Goal: Task Accomplishment & Management: Manage account settings

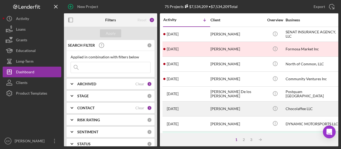
click at [196, 110] on div "[DATE] [PERSON_NAME]" at bounding box center [186, 109] width 47 height 14
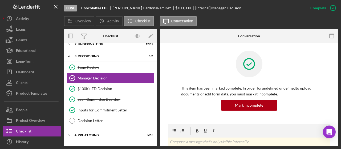
scroll to position [49, 0]
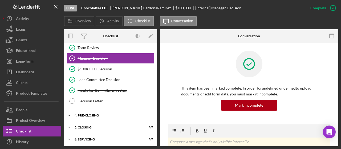
click at [96, 115] on div "4. Pre-Closing" at bounding box center [112, 115] width 76 height 3
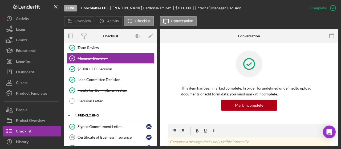
scroll to position [103, 0]
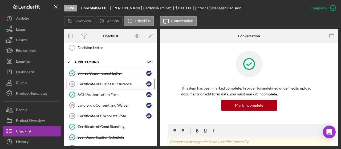
click at [106, 82] on div "Certificate of Business Insurance" at bounding box center [111, 84] width 69 height 4
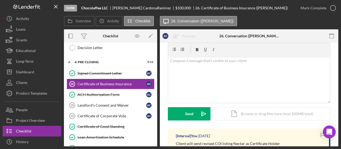
scroll to position [27, 0]
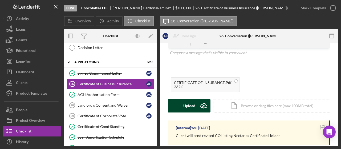
click at [190, 105] on div "Upload" at bounding box center [189, 105] width 12 height 13
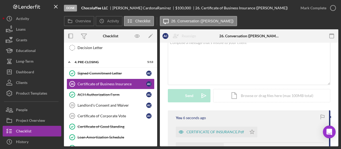
scroll to position [53, 0]
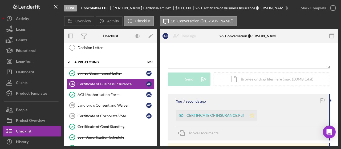
click at [252, 115] on icon "Icon/Star" at bounding box center [251, 115] width 11 height 11
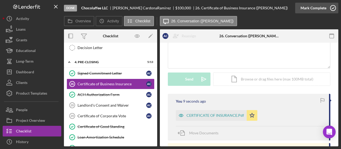
click at [333, 7] on icon "button" at bounding box center [332, 7] width 13 height 13
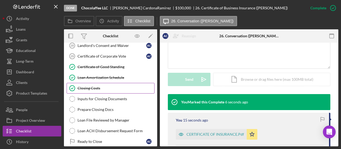
scroll to position [188, 0]
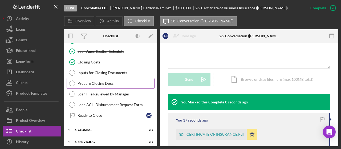
click at [105, 81] on div "Prepare Closing Docs" at bounding box center [115, 83] width 77 height 4
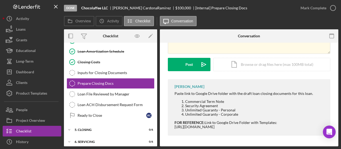
scroll to position [27, 0]
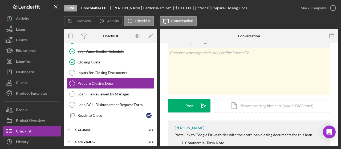
click at [209, 74] on div "v Color teal Color pink Remove color Add row above Add row below Add column bef…" at bounding box center [249, 71] width 162 height 47
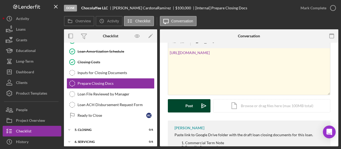
click at [192, 106] on div "Post" at bounding box center [188, 105] width 7 height 13
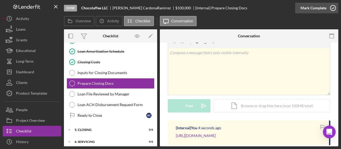
click at [335, 9] on icon "button" at bounding box center [332, 7] width 13 height 13
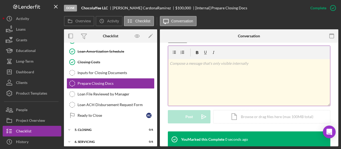
scroll to position [99, 0]
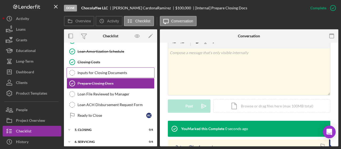
click at [109, 67] on link "Inputs for Closing Documents Inputs for Closing Documents" at bounding box center [111, 72] width 88 height 11
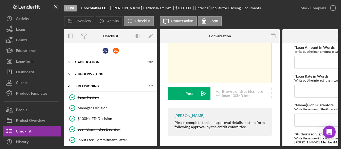
click at [91, 75] on div "Icon/Expander 2. Underwriting 12 / 12" at bounding box center [110, 74] width 93 height 11
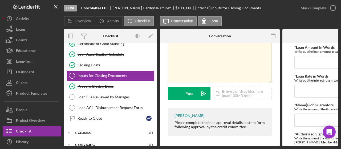
scroll to position [318, 0]
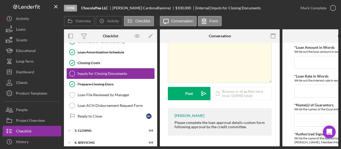
click at [114, 71] on link "Inputs for Closing Documents Inputs for Closing Documents" at bounding box center [111, 73] width 88 height 11
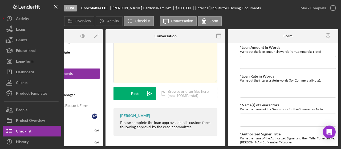
scroll to position [0, 64]
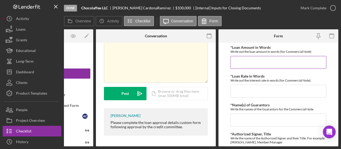
click at [271, 63] on input "*Loan Amount in Words" at bounding box center [278, 62] width 96 height 13
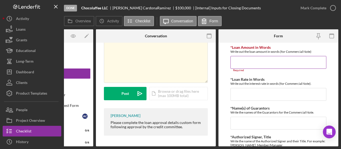
click at [264, 64] on input "*Loan Amount in Words" at bounding box center [278, 62] width 96 height 13
paste input "One Hundred Thousand and 00/100 Dollars"
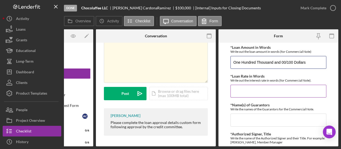
type input "One Hundred Thousand and 00/100 Dollars"
click at [259, 92] on input "*Loan Rate in Words" at bounding box center [278, 91] width 96 height 13
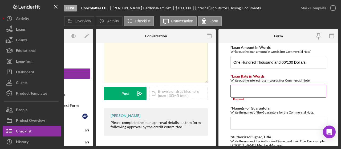
paste input "nine and a quarter (9.25%) per annum"
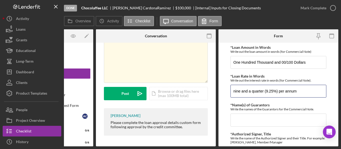
type input "nine and a quarter (9.25%) per annum"
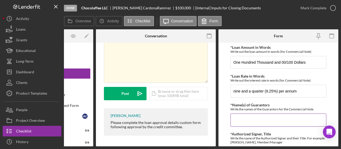
click at [243, 118] on input "*Name(s) of Guarantors" at bounding box center [278, 119] width 96 height 13
paste input "[PERSON_NAME] & [PERSON_NAME] [PERSON_NAME]"
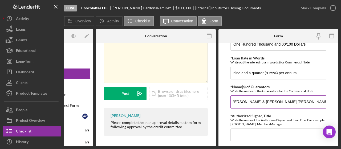
scroll to position [33, 0]
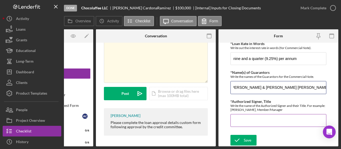
type input "[PERSON_NAME] & [PERSON_NAME] [PERSON_NAME]"
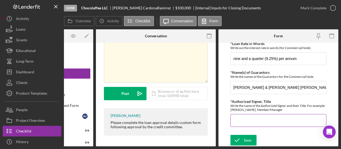
click at [241, 119] on input "*Authorized Signer, Title" at bounding box center [278, 120] width 96 height 13
paste input "[PERSON_NAME] & [PERSON_NAME] [PERSON_NAME]"
drag, startPoint x: 265, startPoint y: 107, endPoint x: 292, endPoint y: 109, distance: 27.2
click at [292, 109] on div "Write the name of the Authorized Signer and their Title. For example: [PERSON_N…" at bounding box center [278, 107] width 96 height 8
copy div "Member/Manager"
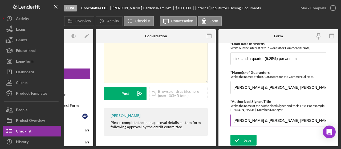
click at [277, 119] on input "[PERSON_NAME] & [PERSON_NAME] [PERSON_NAME]" at bounding box center [278, 120] width 96 height 13
paste input "Member/Manager"
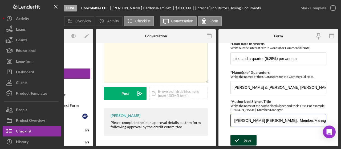
type input "[PERSON_NAME], Member/Manager & [PERSON_NAME] [PERSON_NAME], Member/Manager"
click at [243, 138] on icon "submit" at bounding box center [236, 139] width 13 height 13
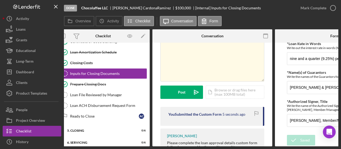
scroll to position [0, 0]
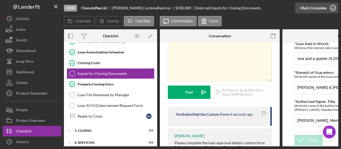
click at [332, 6] on icon "button" at bounding box center [332, 7] width 13 height 13
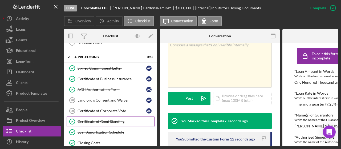
scroll to position [159, 0]
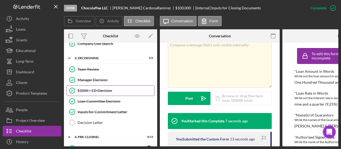
click at [103, 88] on div "$100K+ ED Decision" at bounding box center [115, 90] width 77 height 4
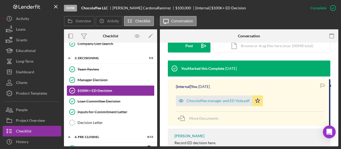
scroll to position [179, 0]
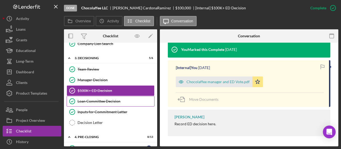
click at [85, 100] on div "Loan Committee Decision" at bounding box center [115, 101] width 77 height 4
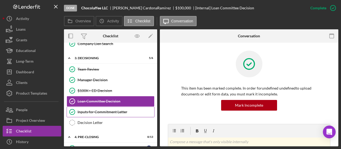
click at [115, 110] on div "Inputs for Commitment Letter" at bounding box center [115, 112] width 77 height 4
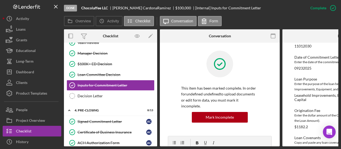
scroll to position [265, 0]
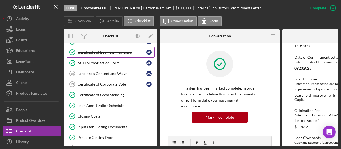
click at [115, 50] on div "Certificate of Business Insurance" at bounding box center [111, 52] width 69 height 4
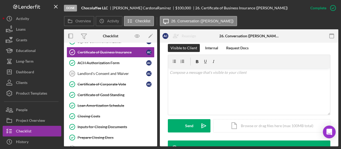
scroll to position [213, 0]
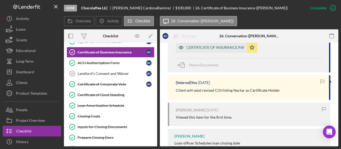
click at [207, 49] on div "CERTIFICATE OF INSURANCE.Pdf" at bounding box center [214, 47] width 57 height 4
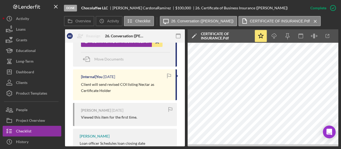
scroll to position [0, 0]
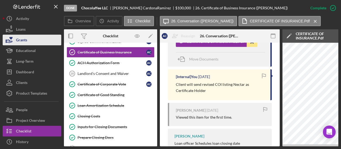
click at [33, 42] on button "Grants" at bounding box center [32, 40] width 59 height 11
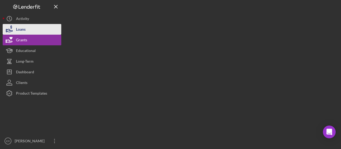
click at [31, 26] on button "Loans" at bounding box center [32, 29] width 59 height 11
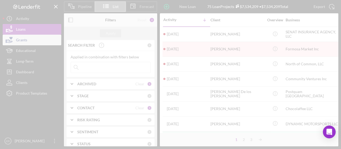
click at [41, 32] on div at bounding box center [170, 74] width 341 height 149
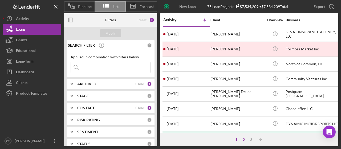
click at [243, 139] on div "2" at bounding box center [243, 139] width 7 height 4
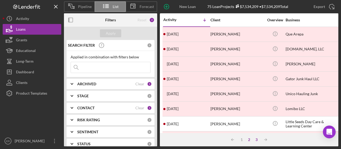
click at [258, 140] on div "3" at bounding box center [255, 139] width 7 height 4
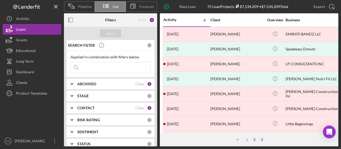
click at [253, 139] on div "2" at bounding box center [253, 139] width 7 height 4
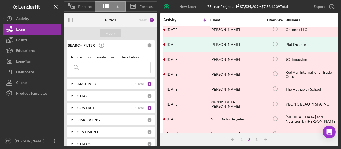
scroll to position [269, 0]
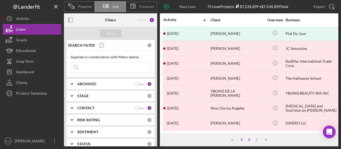
click at [241, 140] on div "1" at bounding box center [241, 139] width 7 height 4
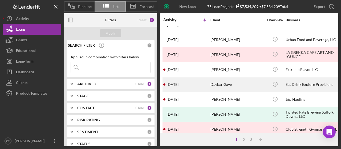
scroll to position [110, 0]
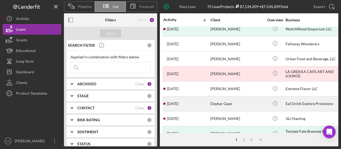
click at [229, 106] on div "Daybar Gaye" at bounding box center [236, 104] width 53 height 14
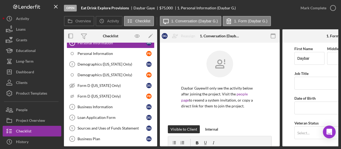
scroll to position [80, 0]
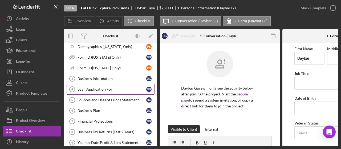
click at [112, 87] on div "Loan Application Form" at bounding box center [111, 89] width 69 height 4
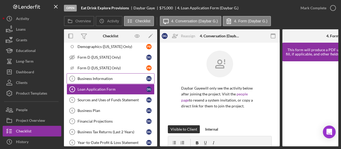
click at [113, 76] on div "Business Information" at bounding box center [111, 78] width 69 height 4
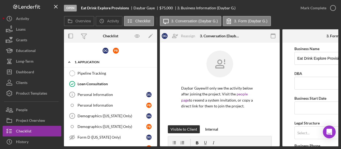
drag, startPoint x: 155, startPoint y: 57, endPoint x: 155, endPoint y: 62, distance: 4.8
click at [155, 62] on div "Icon/Expander 1. Application 1 / 34" at bounding box center [110, 62] width 93 height 11
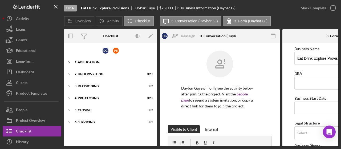
click at [121, 60] on div "1. Application" at bounding box center [112, 61] width 76 height 3
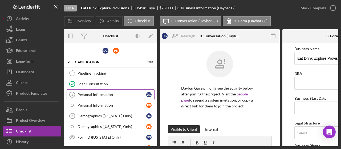
click at [125, 93] on div "Personal Information" at bounding box center [111, 94] width 69 height 4
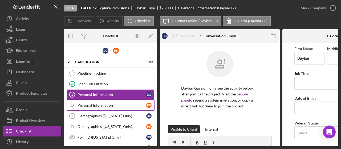
click at [113, 104] on div "Personal Information" at bounding box center [111, 105] width 69 height 4
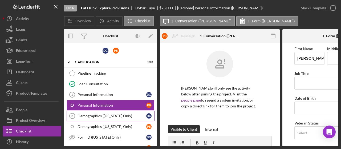
click at [120, 112] on link "Demographics ([US_STATE] Only) 2 Demographics ([US_STATE] Only) D G" at bounding box center [111, 115] width 88 height 11
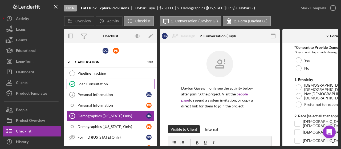
click at [89, 82] on div "Loan Consultation" at bounding box center [115, 84] width 77 height 4
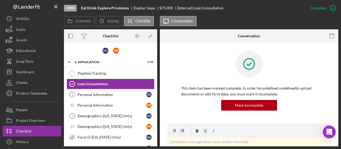
click at [191, 9] on div "[Internal] Loan Consultation" at bounding box center [200, 8] width 46 height 4
click at [72, 8] on div "Open" at bounding box center [70, 8] width 13 height 7
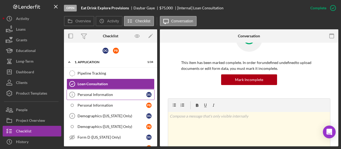
scroll to position [27, 0]
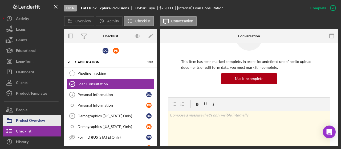
click at [36, 122] on div "Project Overview" at bounding box center [30, 121] width 29 height 12
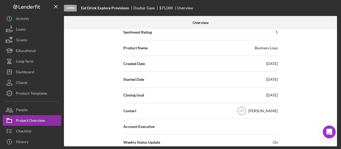
scroll to position [53, 0]
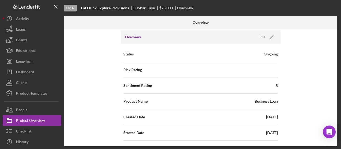
click at [264, 101] on div "Business Loan" at bounding box center [265, 100] width 23 height 5
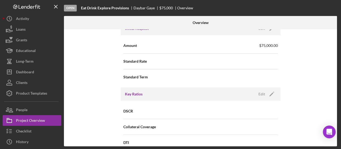
scroll to position [346, 0]
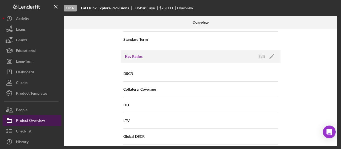
click at [34, 118] on div "Project Overview" at bounding box center [30, 121] width 29 height 12
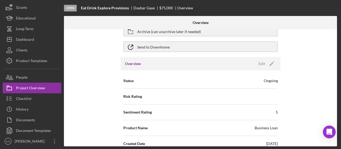
scroll to position [53, 0]
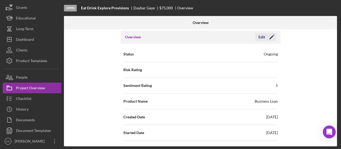
click at [259, 38] on div "Edit" at bounding box center [261, 37] width 7 height 8
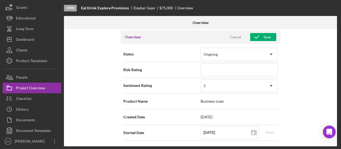
drag, startPoint x: 242, startPoint y: 103, endPoint x: 210, endPoint y: 101, distance: 31.7
click at [239, 103] on div "Product Name Business Loan" at bounding box center [200, 100] width 154 height 13
click at [210, 101] on span "Business Loan" at bounding box center [238, 101] width 77 height 4
click at [209, 101] on span "Business Loan" at bounding box center [238, 101] width 77 height 4
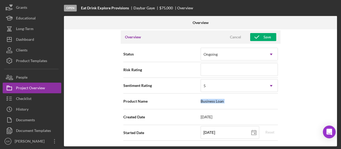
click at [209, 101] on span "Business Loan" at bounding box center [238, 101] width 77 height 4
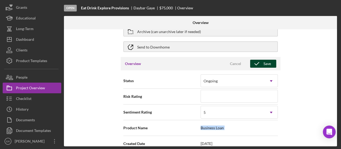
click at [269, 65] on button "Save" at bounding box center [263, 64] width 26 height 8
type textarea "Hello, Don't forget to log in to see the progress of your loan"
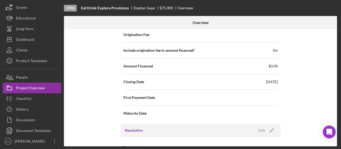
scroll to position [665, 0]
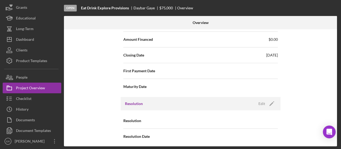
click at [268, 53] on span "[DATE]" at bounding box center [272, 54] width 12 height 5
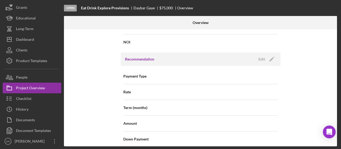
scroll to position [479, 0]
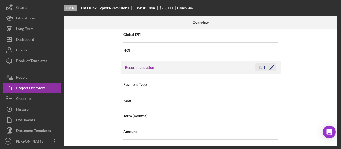
click at [268, 66] on icon "Icon/Edit" at bounding box center [271, 67] width 13 height 13
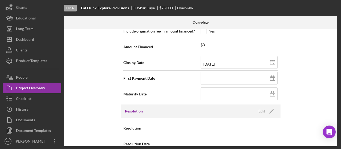
scroll to position [665, 0]
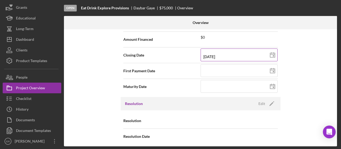
click at [271, 54] on line at bounding box center [272, 54] width 5 height 0
type input "[DATE]"
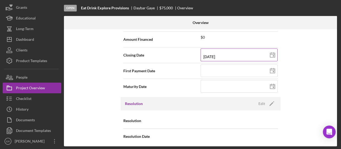
type input "[DATE]"
click at [272, 54] on line at bounding box center [272, 54] width 5 height 0
type input "[DATE]"
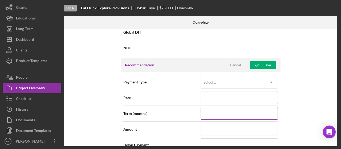
scroll to position [479, 0]
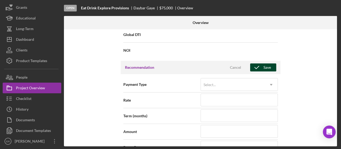
click at [265, 63] on div "Save" at bounding box center [266, 67] width 7 height 8
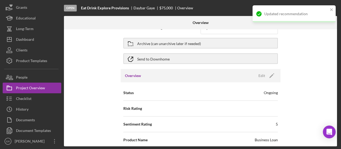
scroll to position [0, 0]
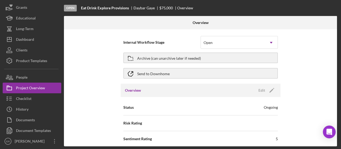
click at [72, 8] on div "Open" at bounding box center [70, 8] width 13 height 7
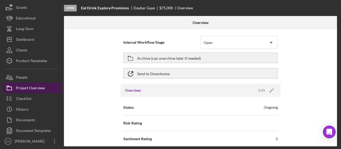
drag, startPoint x: 29, startPoint y: 80, endPoint x: 31, endPoint y: 85, distance: 5.5
click at [29, 81] on button "People" at bounding box center [32, 77] width 59 height 11
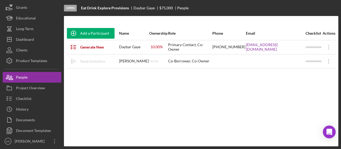
click at [155, 61] on div "None" at bounding box center [153, 61] width 9 height 4
click at [201, 60] on div "Co-Borrower, Co-Owner" at bounding box center [190, 61] width 44 height 13
click at [328, 46] on icon "Icon/Overflow" at bounding box center [328, 46] width 13 height 13
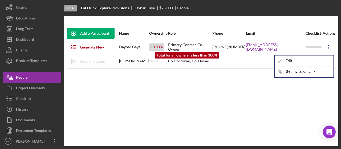
click at [159, 47] on div "10.00 %" at bounding box center [156, 46] width 15 height 7
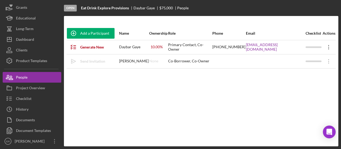
click at [328, 47] on icon at bounding box center [328, 47] width 1 height 4
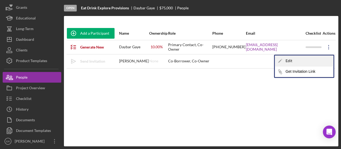
click at [306, 61] on div "Icon/Edit Edit" at bounding box center [304, 60] width 59 height 11
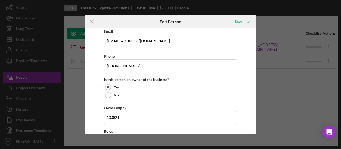
scroll to position [105, 0]
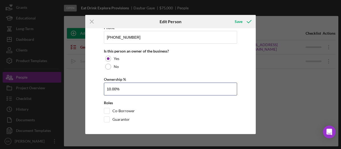
drag, startPoint x: 111, startPoint y: 90, endPoint x: 102, endPoint y: 89, distance: 8.6
click at [102, 89] on div "First Name Daybar Last Name [PERSON_NAME] Email [EMAIL_ADDRESS][DOMAIN_NAME] Ph…" at bounding box center [170, 37] width 165 height 191
drag, startPoint x: 118, startPoint y: 119, endPoint x: 222, endPoint y: 93, distance: 107.1
click at [222, 95] on div "First Name Daybar Last Name [PERSON_NAME] Email [EMAIL_ADDRESS][DOMAIN_NAME] Ph…" at bounding box center [170, 37] width 165 height 191
click at [122, 89] on input "10.00%" at bounding box center [170, 88] width 133 height 13
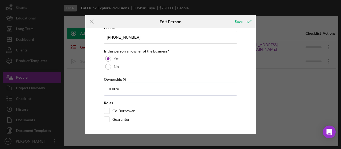
drag, startPoint x: 130, startPoint y: 87, endPoint x: 98, endPoint y: 86, distance: 31.4
click at [98, 86] on div "First Name Daybar Last Name [PERSON_NAME] Email [EMAIL_ADDRESS][DOMAIN_NAME] Ph…" at bounding box center [170, 37] width 165 height 191
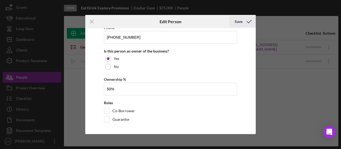
type input "50.00%"
click at [239, 19] on div "Save" at bounding box center [238, 21] width 8 height 11
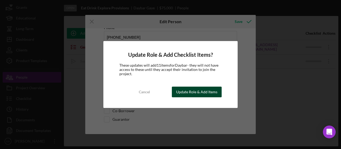
click at [188, 93] on div "Update Role & Add Items" at bounding box center [196, 91] width 41 height 11
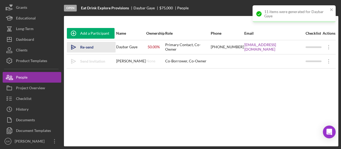
click at [95, 48] on div "Re-send Invitation" at bounding box center [95, 47] width 30 height 11
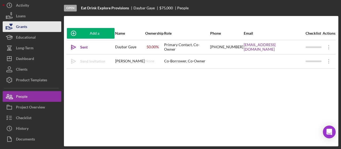
scroll to position [0, 0]
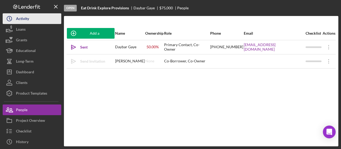
click at [33, 17] on button "Icon/History Activity" at bounding box center [32, 18] width 59 height 11
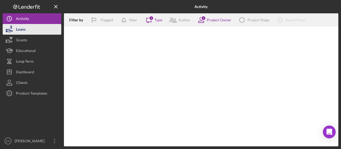
click at [25, 30] on div "Loans" at bounding box center [21, 30] width 10 height 12
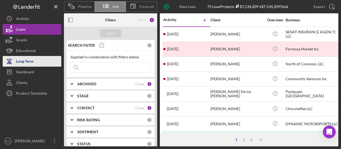
drag, startPoint x: 31, startPoint y: 31, endPoint x: 27, endPoint y: 66, distance: 35.3
click at [31, 31] on button "Loans" at bounding box center [32, 29] width 59 height 11
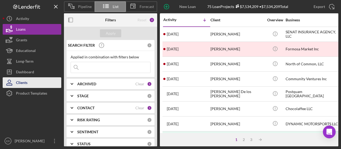
click at [32, 82] on button "Clients" at bounding box center [32, 82] width 59 height 11
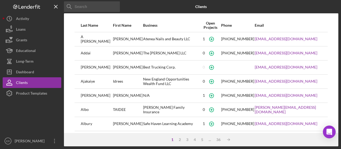
click at [93, 6] on input at bounding box center [92, 6] width 56 height 11
click at [89, 7] on input at bounding box center [92, 6] width 56 height 11
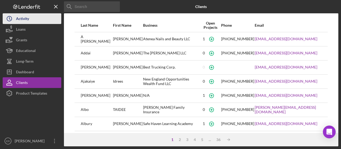
click at [22, 20] on div "Activity" at bounding box center [22, 19] width 13 height 12
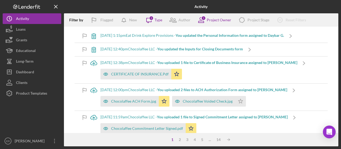
click at [29, 8] on icon at bounding box center [28, 7] width 3 height 4
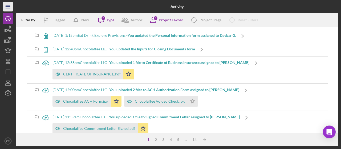
click at [8, 5] on line "button" at bounding box center [8, 5] width 4 height 0
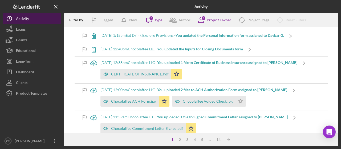
click at [24, 21] on div "Activity" at bounding box center [22, 19] width 13 height 12
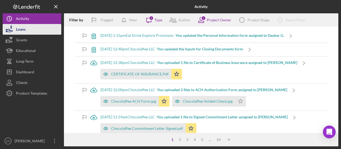
click at [27, 31] on button "Loans" at bounding box center [32, 29] width 59 height 11
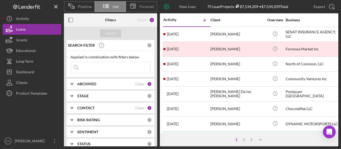
click at [113, 7] on span "List" at bounding box center [116, 7] width 6 height 4
click at [82, 9] on span "Pipeline" at bounding box center [85, 7] width 14 height 4
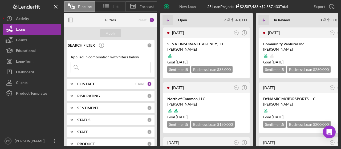
click at [106, 7] on line at bounding box center [106, 7] width 3 height 0
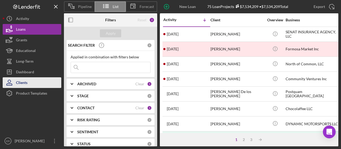
click at [22, 82] on div "Clients" at bounding box center [21, 83] width 11 height 12
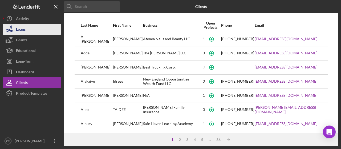
click at [34, 29] on button "Loans" at bounding box center [32, 29] width 59 height 11
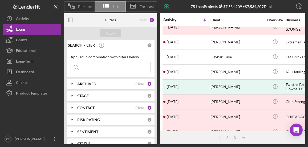
scroll to position [133, 0]
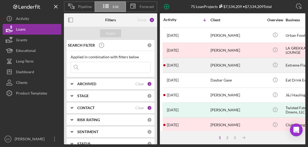
click at [178, 63] on time "[DATE]" at bounding box center [173, 65] width 12 height 4
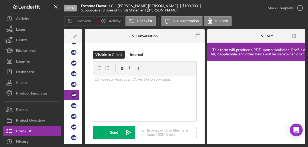
scroll to position [0, 72]
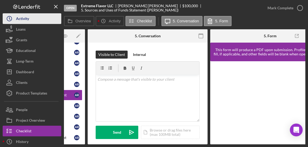
click at [34, 18] on button "Icon/History Activity" at bounding box center [32, 18] width 59 height 11
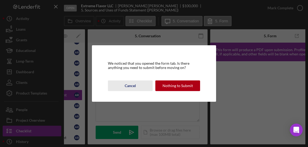
click at [136, 86] on button "Cancel" at bounding box center [130, 85] width 45 height 11
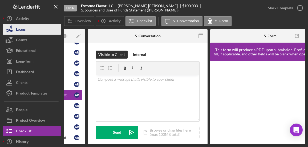
click at [36, 30] on button "Loans" at bounding box center [32, 29] width 59 height 11
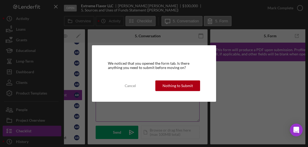
click at [126, 85] on div "Cancel" at bounding box center [130, 85] width 11 height 11
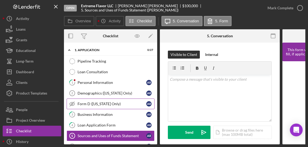
scroll to position [0, 0]
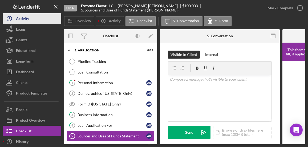
click at [30, 19] on button "Icon/History Activity" at bounding box center [32, 18] width 59 height 11
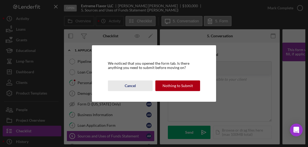
click at [137, 86] on button "Cancel" at bounding box center [130, 85] width 45 height 11
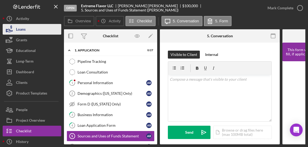
click at [37, 31] on button "Loans" at bounding box center [32, 29] width 59 height 11
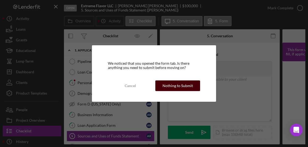
click at [178, 86] on div "Nothing to Submit" at bounding box center [177, 85] width 30 height 11
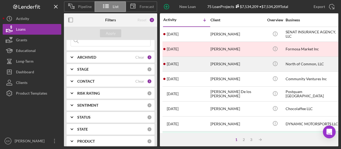
click at [202, 63] on div "[DATE] [PERSON_NAME]" at bounding box center [186, 64] width 47 height 14
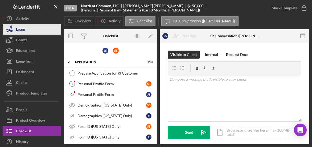
click at [27, 30] on button "Loans" at bounding box center [32, 29] width 59 height 11
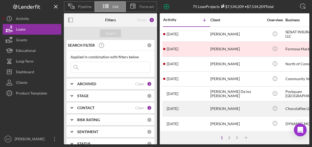
click at [234, 106] on div "[PERSON_NAME]" at bounding box center [236, 109] width 53 height 14
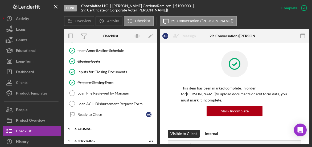
scroll to position [125, 0]
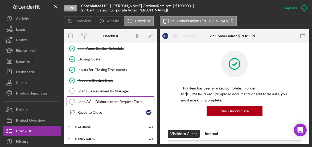
click at [110, 99] on div "Loan ACH Disbursement Request Form" at bounding box center [115, 101] width 77 height 4
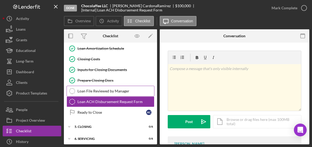
click at [111, 89] on div "Loan File Reviewed by Manager" at bounding box center [115, 91] width 77 height 4
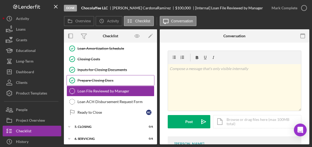
click at [106, 76] on link "Prepare Closing Docs Prepare Closing Docs" at bounding box center [111, 80] width 88 height 11
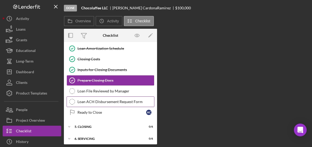
scroll to position [125, 0]
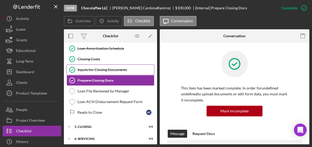
click at [96, 68] on div "Inputs for Closing Documents" at bounding box center [115, 70] width 77 height 4
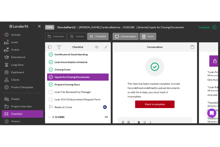
scroll to position [126, 0]
